Goal: Check status: Check status

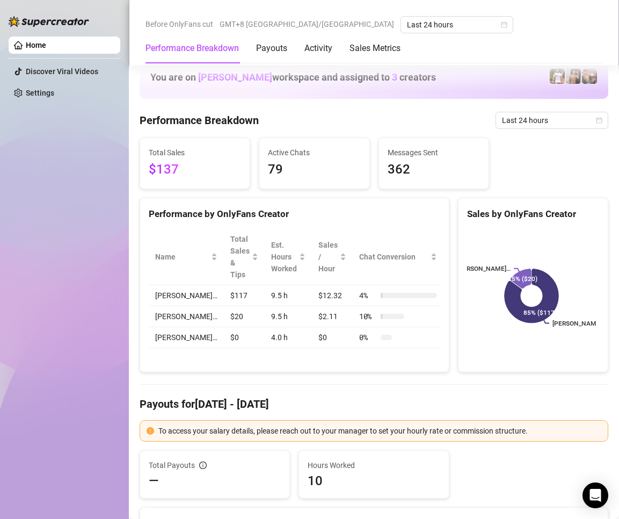
scroll to position [1242, 0]
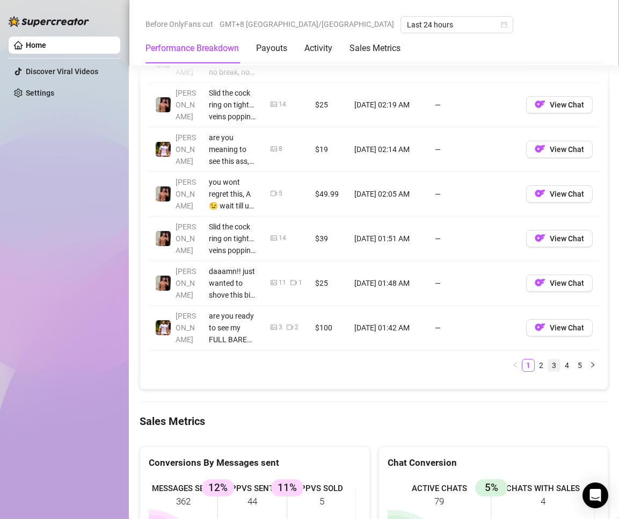
click at [548, 368] on link "3" at bounding box center [554, 365] width 12 height 12
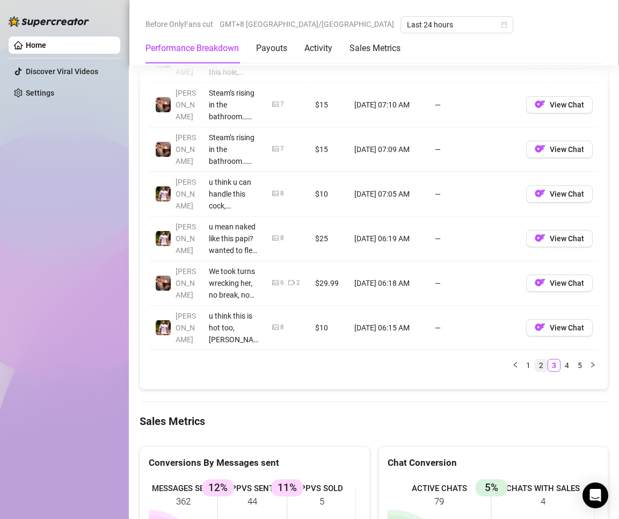
click at [535, 368] on link "2" at bounding box center [541, 365] width 12 height 12
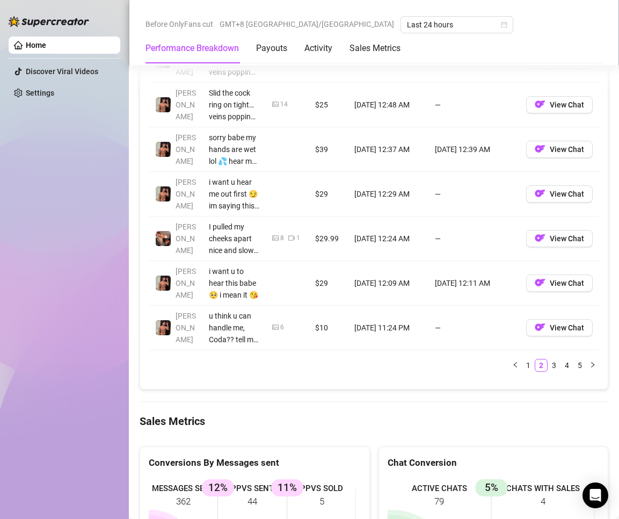
scroll to position [1188, 0]
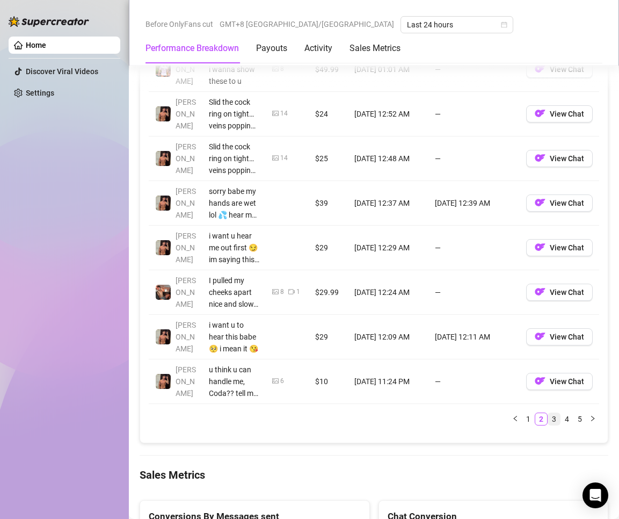
click at [548, 417] on link "3" at bounding box center [554, 419] width 12 height 12
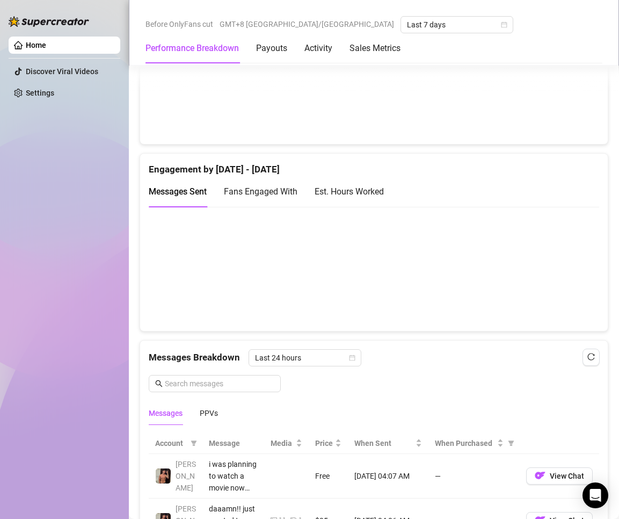
scroll to position [805, 0]
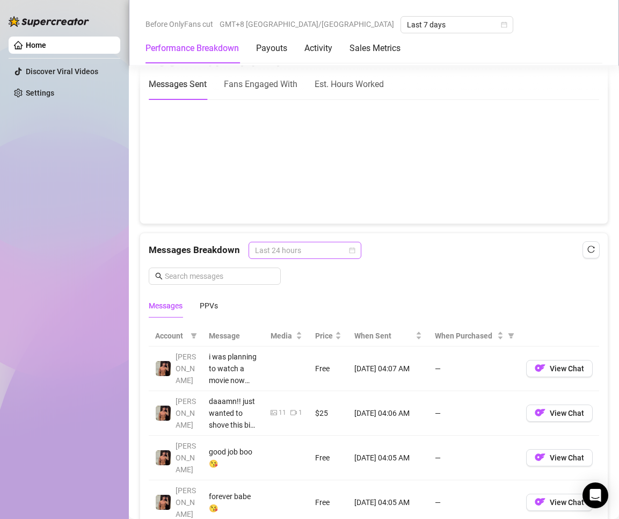
click at [297, 251] on span "Last 24 hours" at bounding box center [305, 250] width 100 height 16
click at [307, 273] on div "Last 24 hours" at bounding box center [304, 272] width 96 height 12
click at [212, 306] on div "PPVs" at bounding box center [209, 306] width 18 height 12
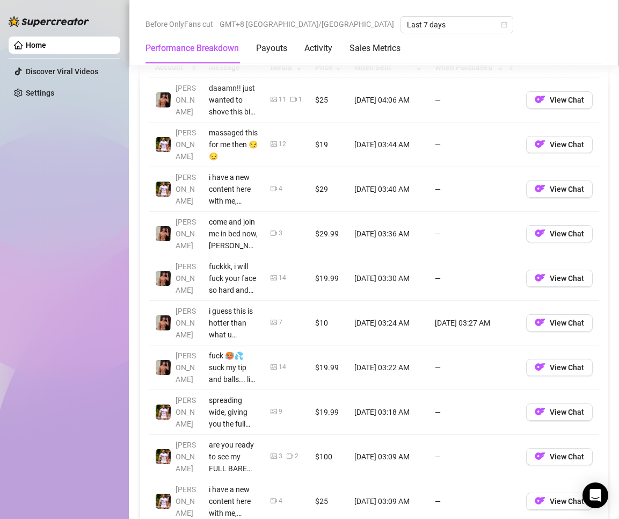
scroll to position [1289, 0]
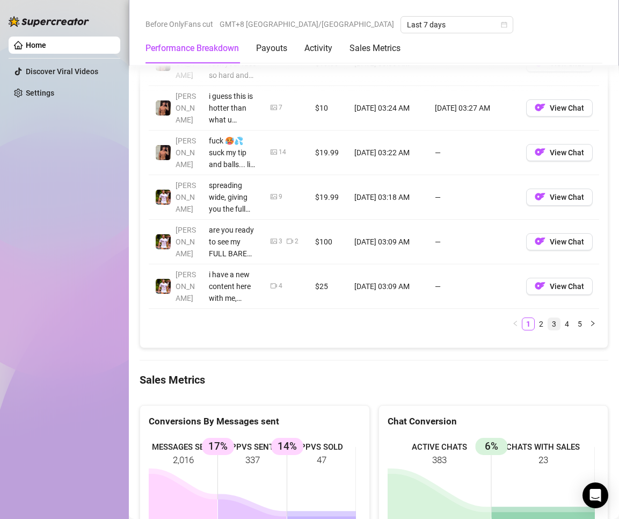
click at [548, 323] on link "3" at bounding box center [554, 324] width 12 height 12
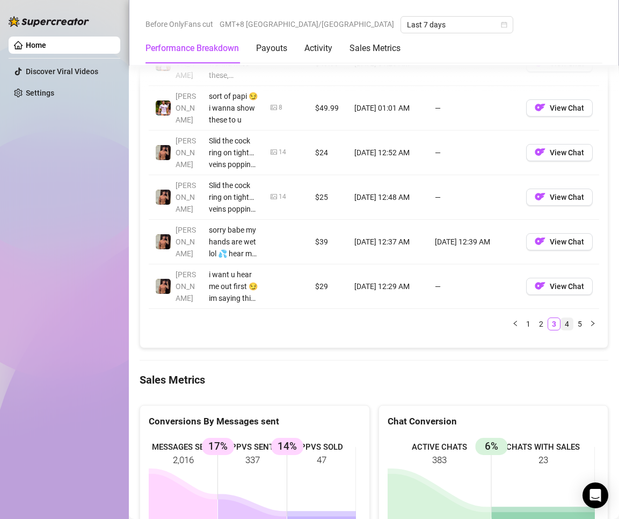
click at [561, 322] on link "4" at bounding box center [567, 324] width 12 height 12
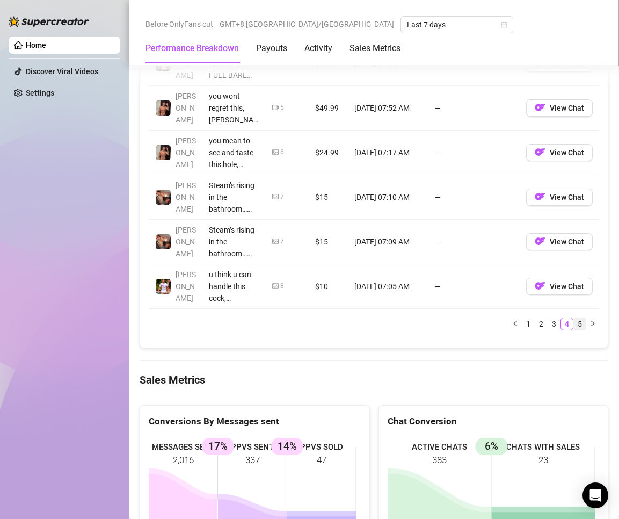
click at [574, 322] on link "5" at bounding box center [580, 324] width 12 height 12
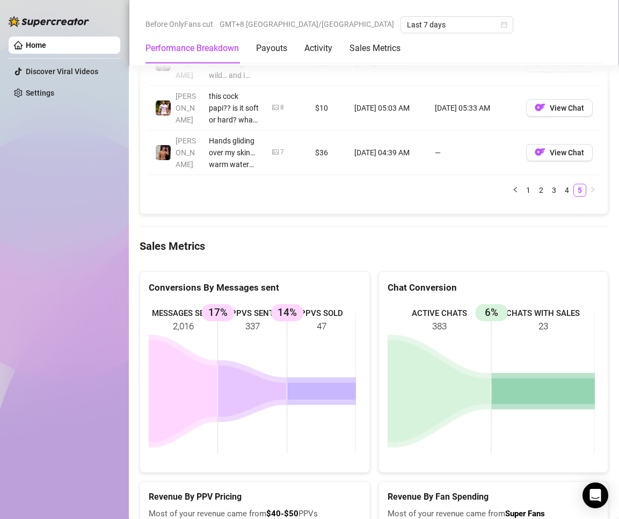
scroll to position [967, 0]
